Goal: Book appointment/travel/reservation

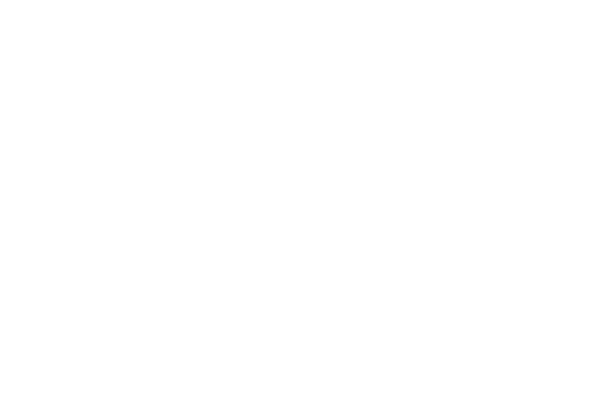
scroll to position [4630, 0]
click at [120, 106] on div "Interessante per voi Family hotel Alto Adige Family experiences Filosofia Garan…" at bounding box center [308, 221] width 616 height 231
click at [119, 144] on span "Family hotel [GEOGRAPHIC_DATA]" at bounding box center [71, 155] width 95 height 23
click at [540, 74] on icon at bounding box center [539, 84] width 26 height 21
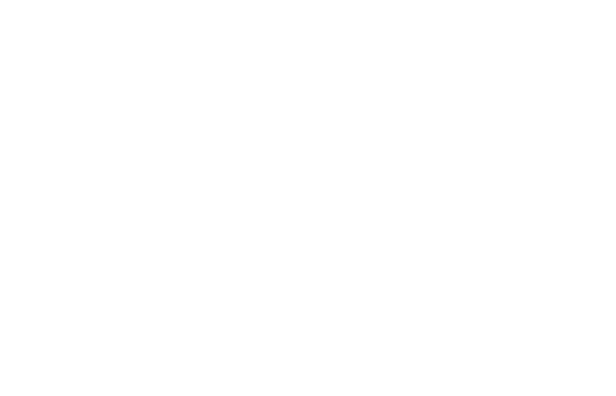
scroll to position [1363, 0]
click at [479, 147] on h4 "Alpura – Il rifugio di lusso a 5 stelle in Alto Adige" at bounding box center [453, 163] width 254 height 32
click at [88, 100] on h4 "Cavallino Bianco Family Spa Grand Hotel ****ˢ" at bounding box center [163, 116] width 254 height 32
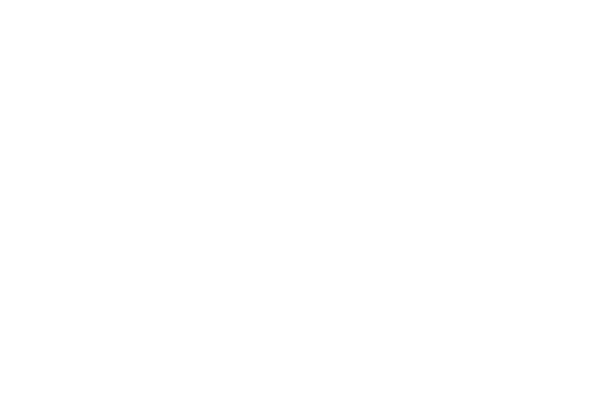
click at [99, 236] on div "Arrivo" at bounding box center [71, 245] width 87 height 21
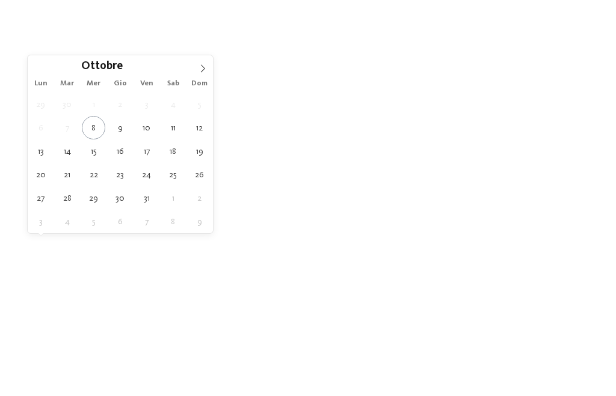
click at [195, 70] on span at bounding box center [202, 65] width 20 height 20
click at [198, 72] on icon at bounding box center [202, 68] width 8 height 8
type div "28.12.2025"
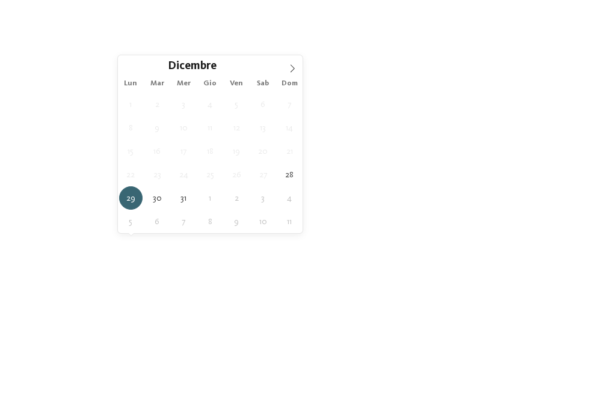
click at [295, 66] on icon at bounding box center [292, 68] width 8 height 8
type input "****"
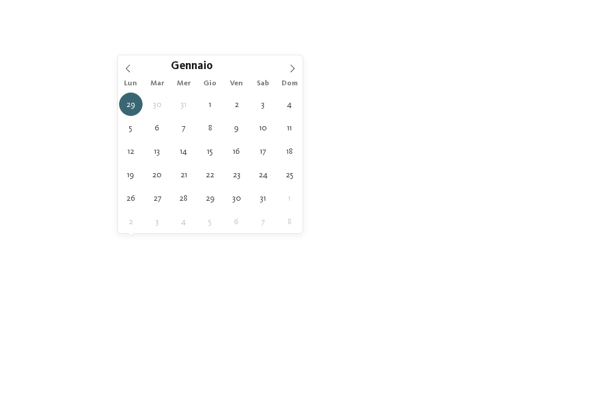
type div "04.01.2026"
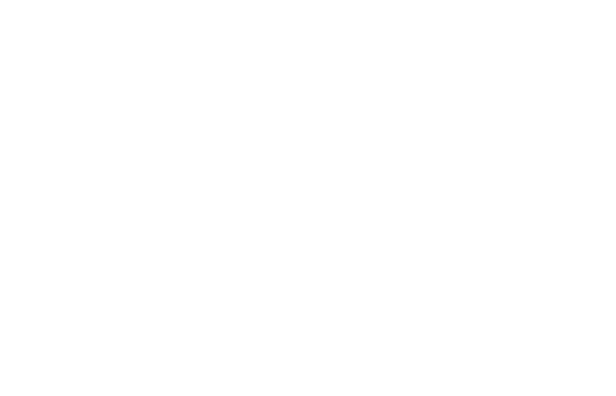
click at [280, 238] on div "Regione" at bounding box center [250, 245] width 87 height 21
click at [376, 132] on div at bounding box center [380, 138] width 12 height 12
click at [315, 265] on div "accetta" at bounding box center [308, 277] width 156 height 24
click at [179, 193] on h4 "Post Alpina - Family Mountain Chalets ****ˢ" at bounding box center [163, 201] width 254 height 16
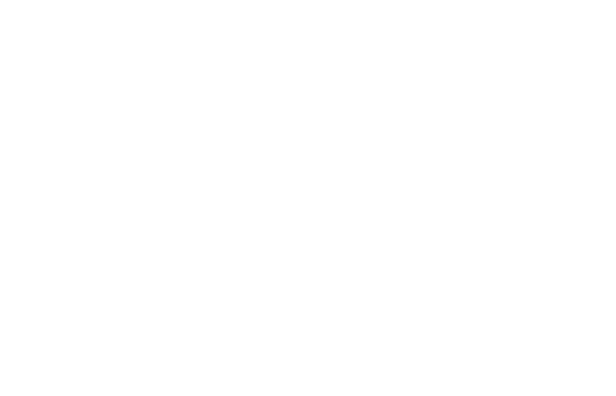
scroll to position [3505, 0]
click at [85, 146] on div "Come trovarci" at bounding box center [91, 161] width 135 height 67
click at [273, 124] on span "WINTER ACTION" at bounding box center [275, 123] width 47 height 7
click at [276, 124] on span "WINTER ACTION" at bounding box center [275, 123] width 47 height 7
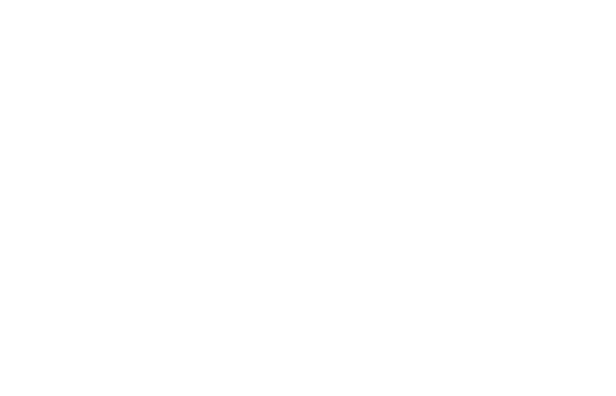
click at [301, 124] on div "WINTER ACTION" at bounding box center [275, 123] width 65 height 13
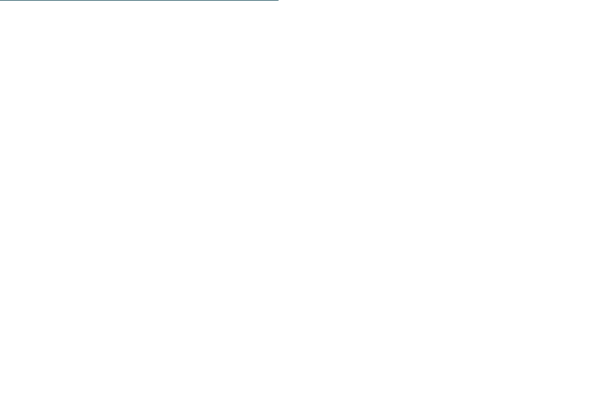
scroll to position [1768, 0]
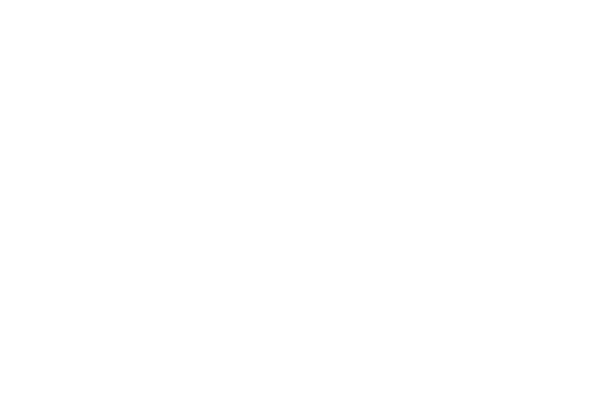
click at [591, 143] on img at bounding box center [501, 173] width 181 height 135
click at [591, 165] on icon at bounding box center [590, 174] width 33 height 27
click at [514, 192] on img at bounding box center [501, 173] width 181 height 135
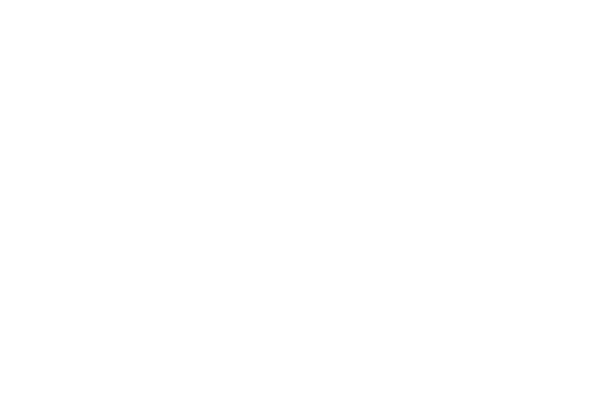
click at [381, 142] on span "Dolomiti Superski" at bounding box center [366, 147] width 81 height 11
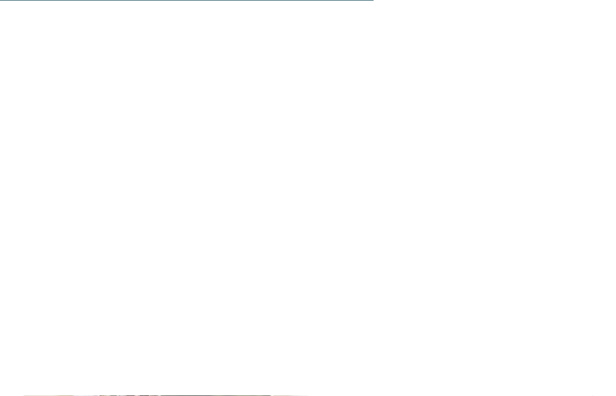
click at [364, 165] on span "Dolomiti Superski" at bounding box center [366, 170] width 81 height 11
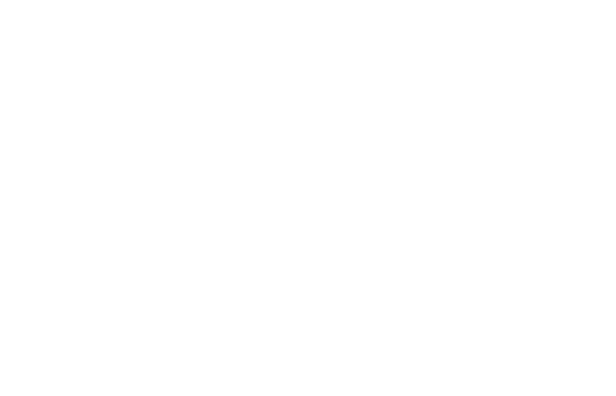
scroll to position [2473, 0]
click at [477, 147] on button "Chiudi" at bounding box center [478, 161] width 29 height 29
click at [97, 26] on span "Posizione" at bounding box center [97, 27] width 37 height 8
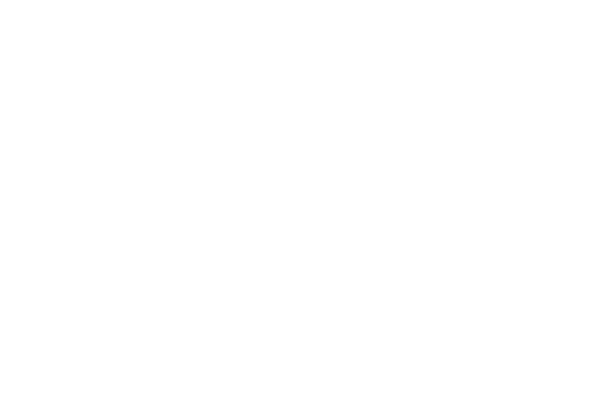
scroll to position [1504, 0]
click at [580, 26] on img at bounding box center [586, 27] width 60 height 30
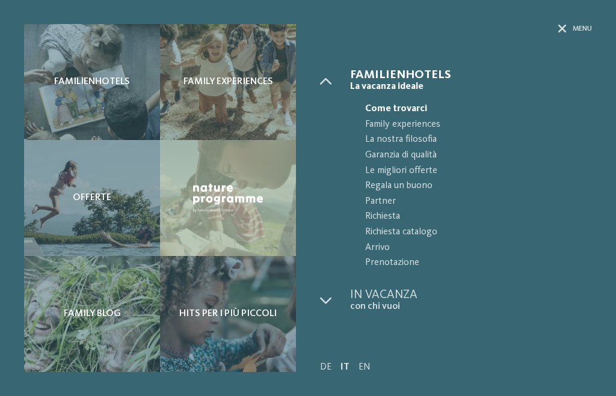
click at [505, 106] on span "Come trovarci" at bounding box center [478, 110] width 227 height 16
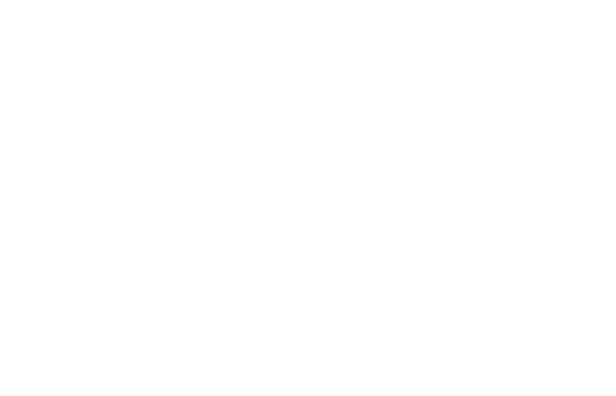
scroll to position [584, 0]
click at [411, 321] on h4 "****ˢ Garberhof Dolomit Family" at bounding box center [453, 329] width 254 height 16
